Goal: Task Accomplishment & Management: Use online tool/utility

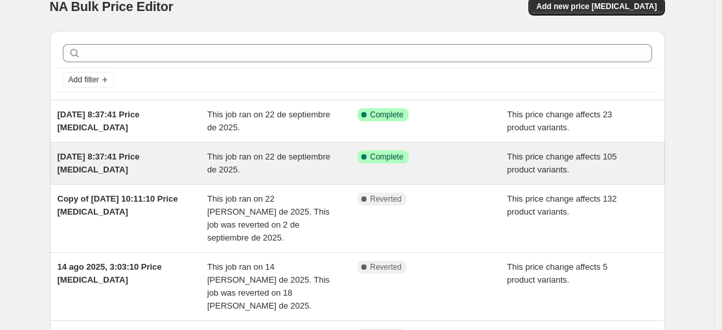
scroll to position [42, 0]
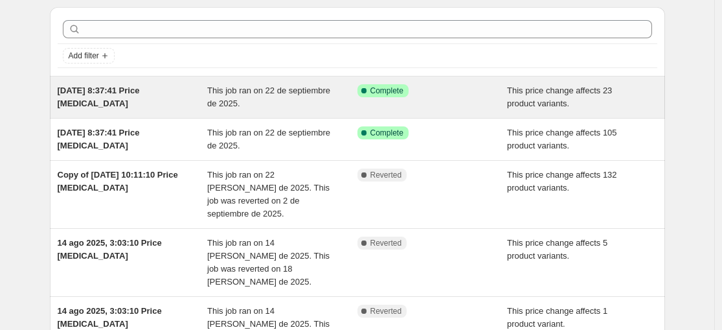
click at [262, 96] on div "This job ran on 22 de septiembre de 2025." at bounding box center [282, 97] width 150 height 26
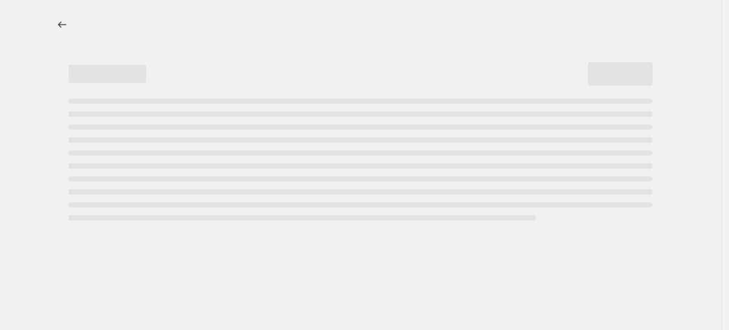
select select "ecap"
select select "no_change"
select select "title"
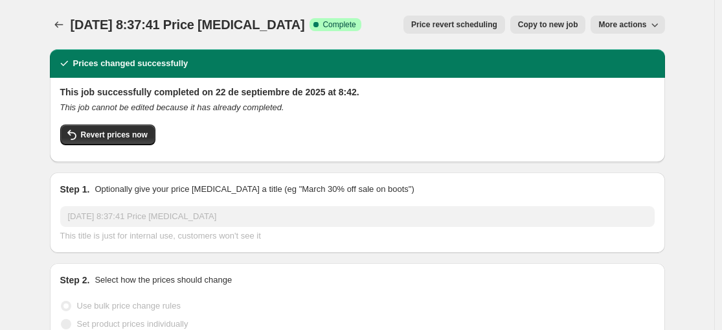
select select "collection"
click at [129, 137] on span "Revert prices now" at bounding box center [114, 135] width 67 height 10
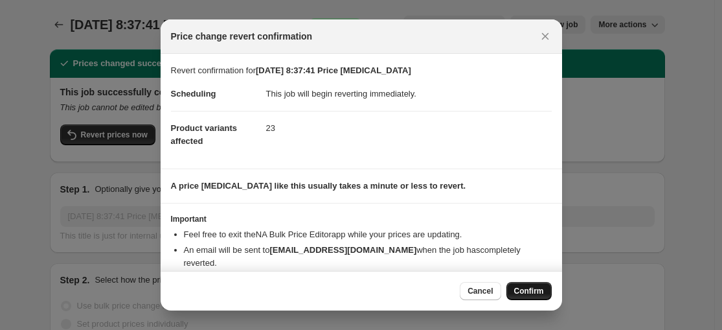
click at [521, 292] on span "Confirm" at bounding box center [529, 291] width 30 height 10
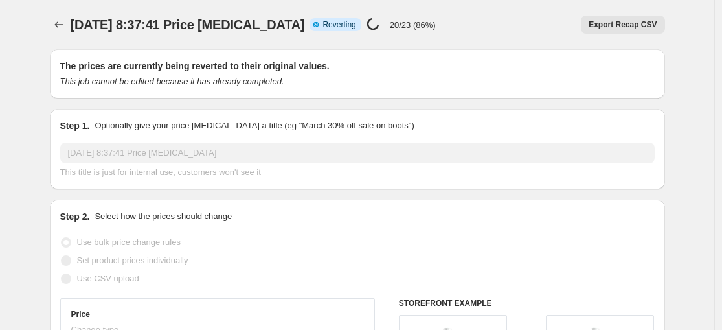
select select "ecap"
select select "no_change"
select select "collection"
select select "title"
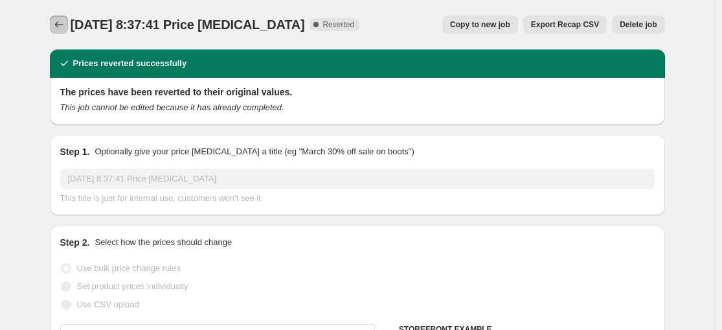
click at [62, 27] on icon "Price change jobs" at bounding box center [58, 24] width 13 height 13
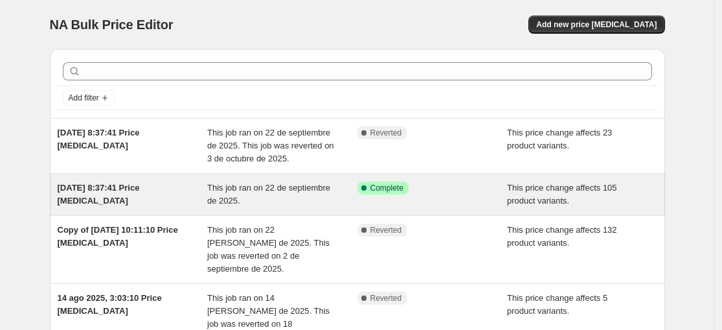
click at [190, 201] on div "[DATE] 8:37:41 Price [MEDICAL_DATA]" at bounding box center [133, 194] width 150 height 26
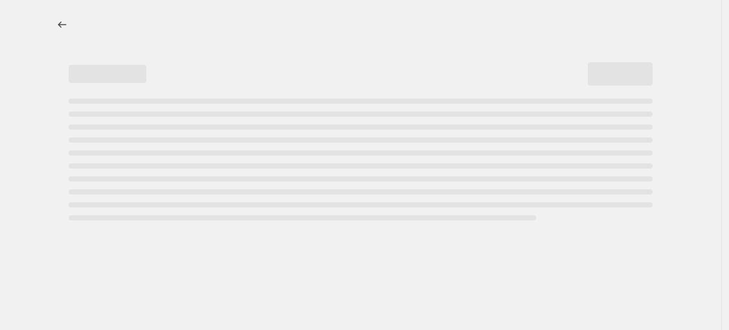
select select "ecap"
select select "no_change"
select select "collection"
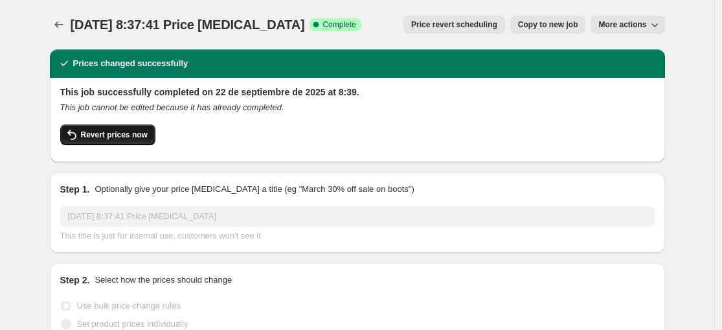
click at [100, 141] on button "Revert prices now" at bounding box center [107, 134] width 95 height 21
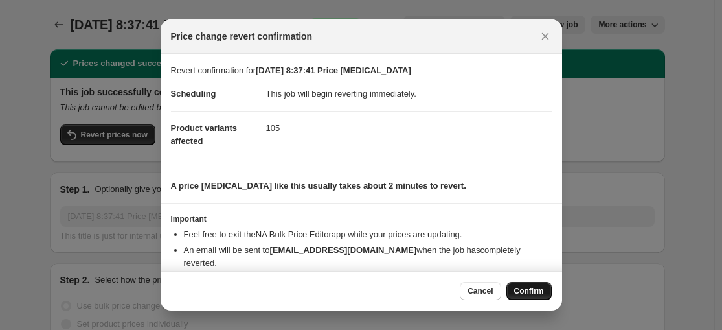
click at [534, 286] on span "Confirm" at bounding box center [529, 291] width 30 height 10
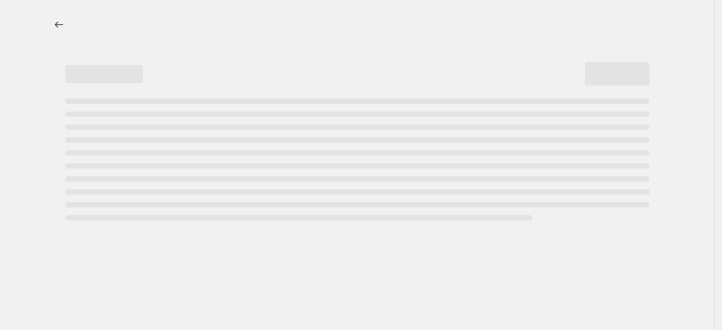
select select "ecap"
select select "no_change"
select select "collection"
